Goal: Register for event/course

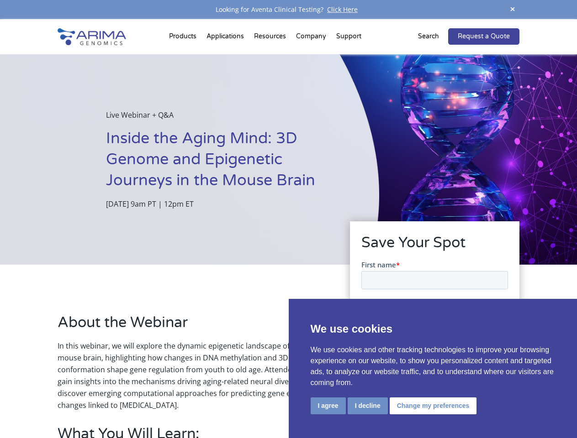
click at [288, 219] on div "Live Webinar + Q&A Inside the Aging Mind: 3D Genome and Epigenetic Journeys in …" at bounding box center [189, 159] width 379 height 211
click at [328, 406] on button "I agree" at bounding box center [328, 406] width 35 height 17
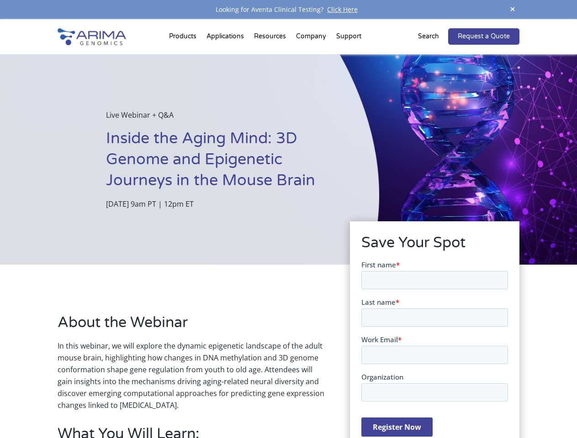
click at [367, 406] on form "First name * Last name * Work Email * Organization Register Now" at bounding box center [434, 352] width 147 height 184
click at [431, 406] on form "First name * Last name * Work Email * Organization Register Now" at bounding box center [434, 352] width 147 height 184
click at [512, 10] on span at bounding box center [513, 10] width 14 height 12
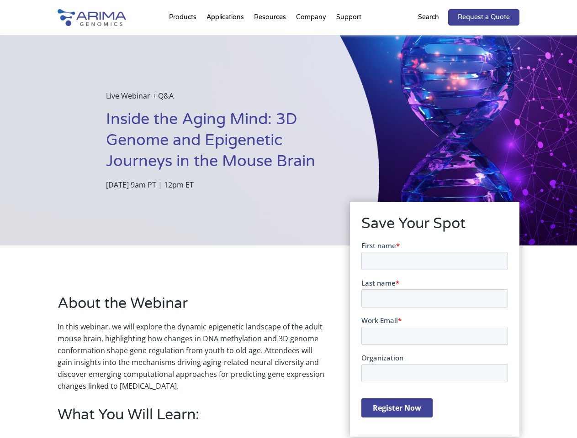
click at [288, 229] on div "Live Webinar + Q&A Inside the Aging Mind: 3D Genome and Epigenetic Journeys in …" at bounding box center [189, 140] width 379 height 211
click at [184, 38] on div "Live Webinar + Q&A Inside the Aging Mind: 3D Genome and Epigenetic Journeys in …" at bounding box center [189, 140] width 379 height 211
click at [271, 38] on div "Live Webinar + Q&A Inside the Aging Mind: 3D Genome and Epigenetic Journeys in …" at bounding box center [189, 140] width 379 height 211
click at [311, 38] on div "Live Webinar + Q&A Inside the Aging Mind: 3D Genome and Epigenetic Journeys in …" at bounding box center [189, 140] width 379 height 211
click at [348, 38] on div "Live Webinar + Q&A Inside the Aging Mind: 3D Genome and Epigenetic Journeys in …" at bounding box center [189, 140] width 379 height 211
